Goal: Navigation & Orientation: Go to known website

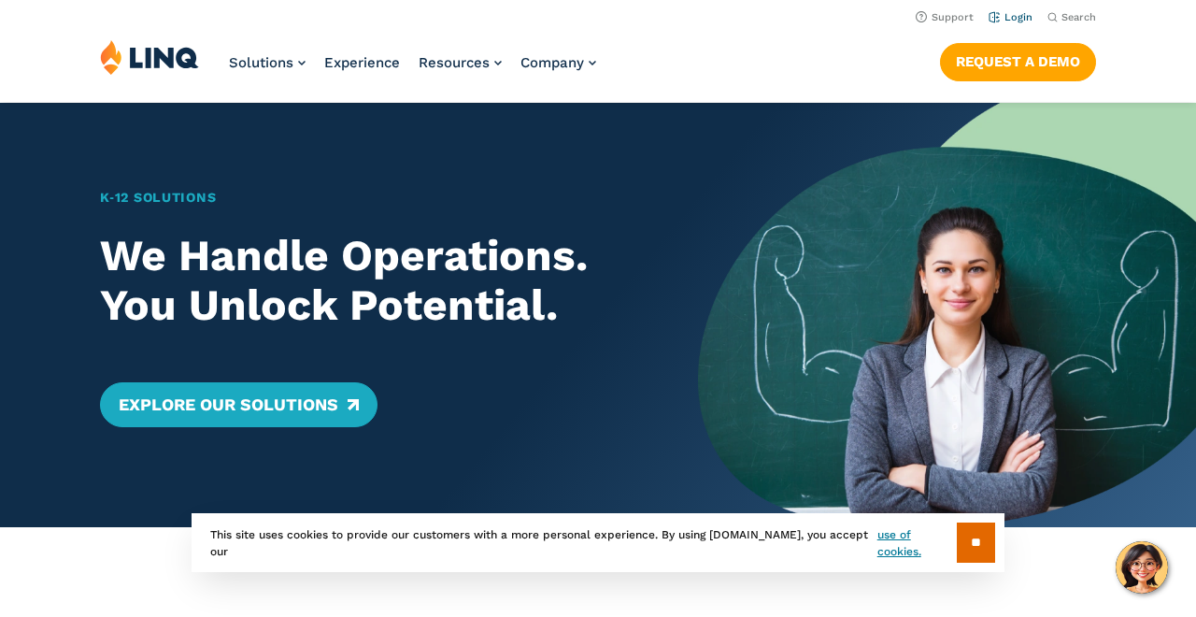
click at [1014, 20] on link "Login" at bounding box center [1011, 17] width 44 height 12
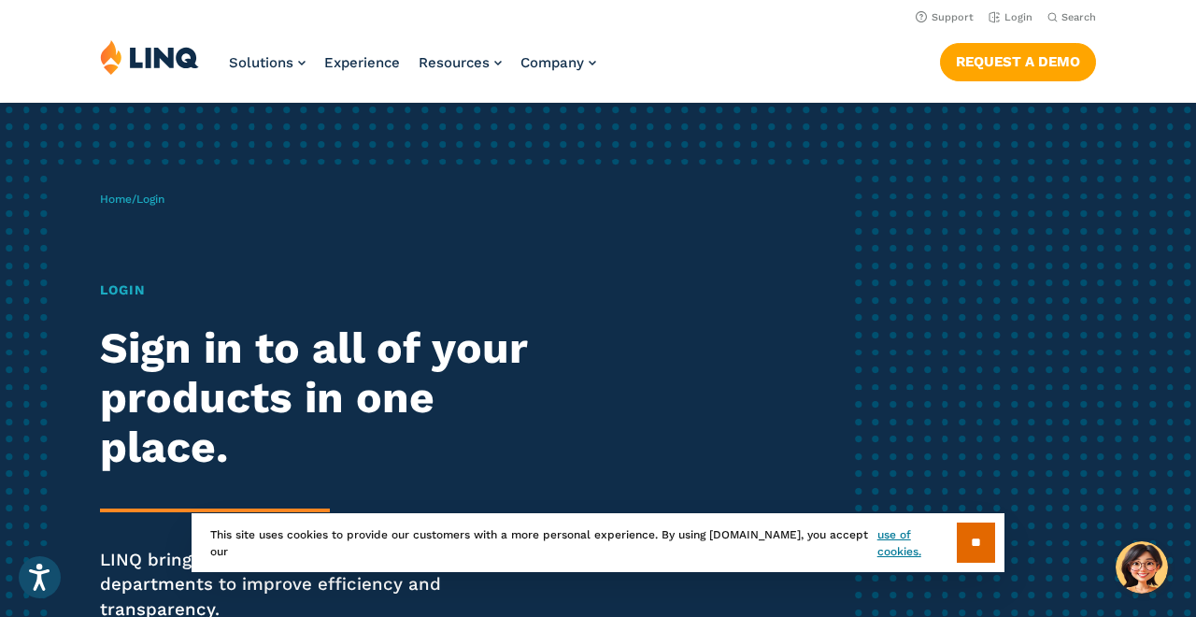
click at [155, 198] on span "Login" at bounding box center [150, 198] width 28 height 13
click at [122, 287] on h1 "Login" at bounding box center [330, 290] width 461 height 20
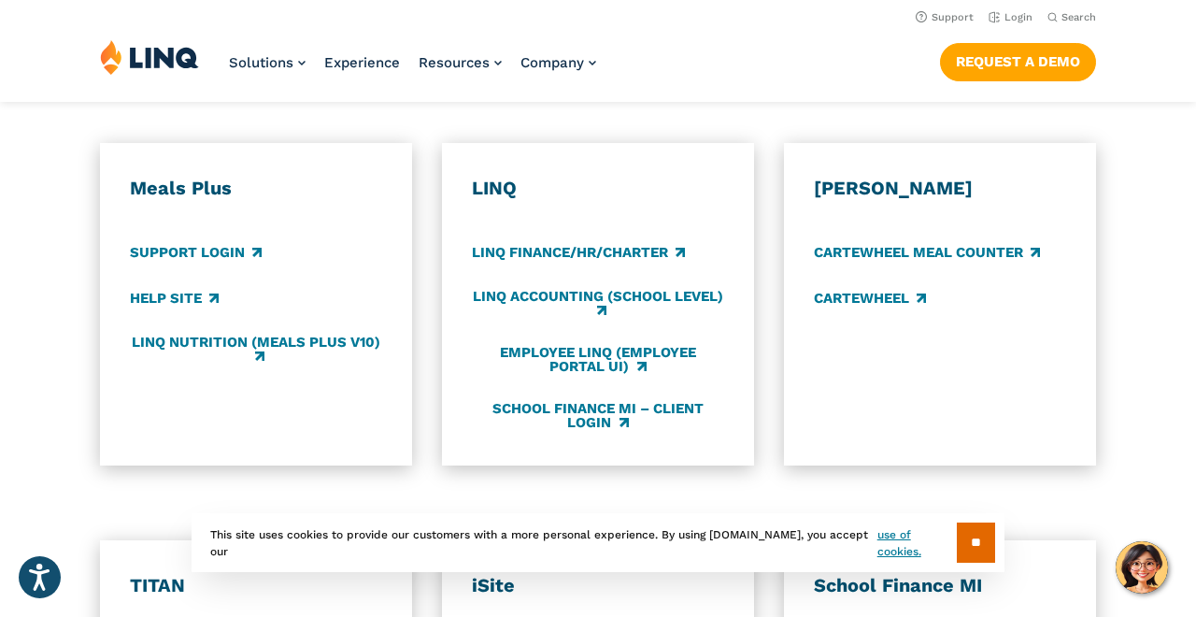
scroll to position [1024, 0]
